Goal: Transaction & Acquisition: Subscribe to service/newsletter

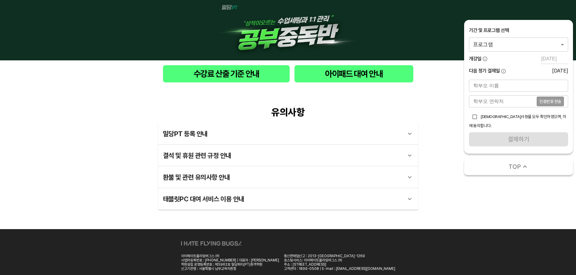
click at [534, 45] on body "수강료 산출 기준 안내 아이패드 대여 안내 유의사항 밀당PT 등록 안내 1 - 1 . 신규등록 신규등록은 밀당PT 각 과목별 프로그램을 처음 …" at bounding box center [288, 147] width 576 height 295
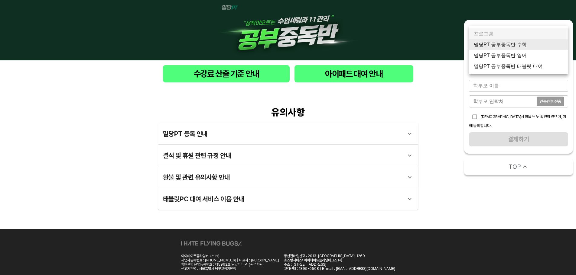
click at [440, 68] on div at bounding box center [288, 137] width 576 height 275
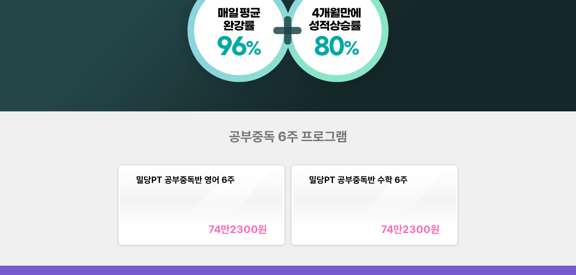
scroll to position [726, 0]
